Goal: Navigation & Orientation: Find specific page/section

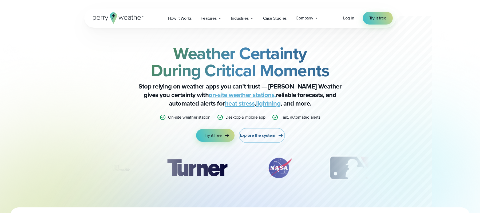
click at [257, 136] on span "Explore the system" at bounding box center [258, 135] width 36 height 6
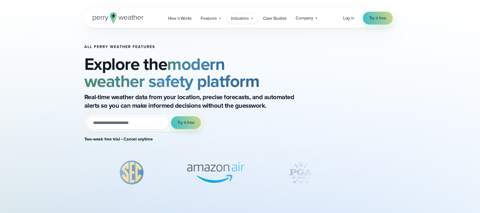
scroll to position [4, 0]
